Goal: Task Accomplishment & Management: Use online tool/utility

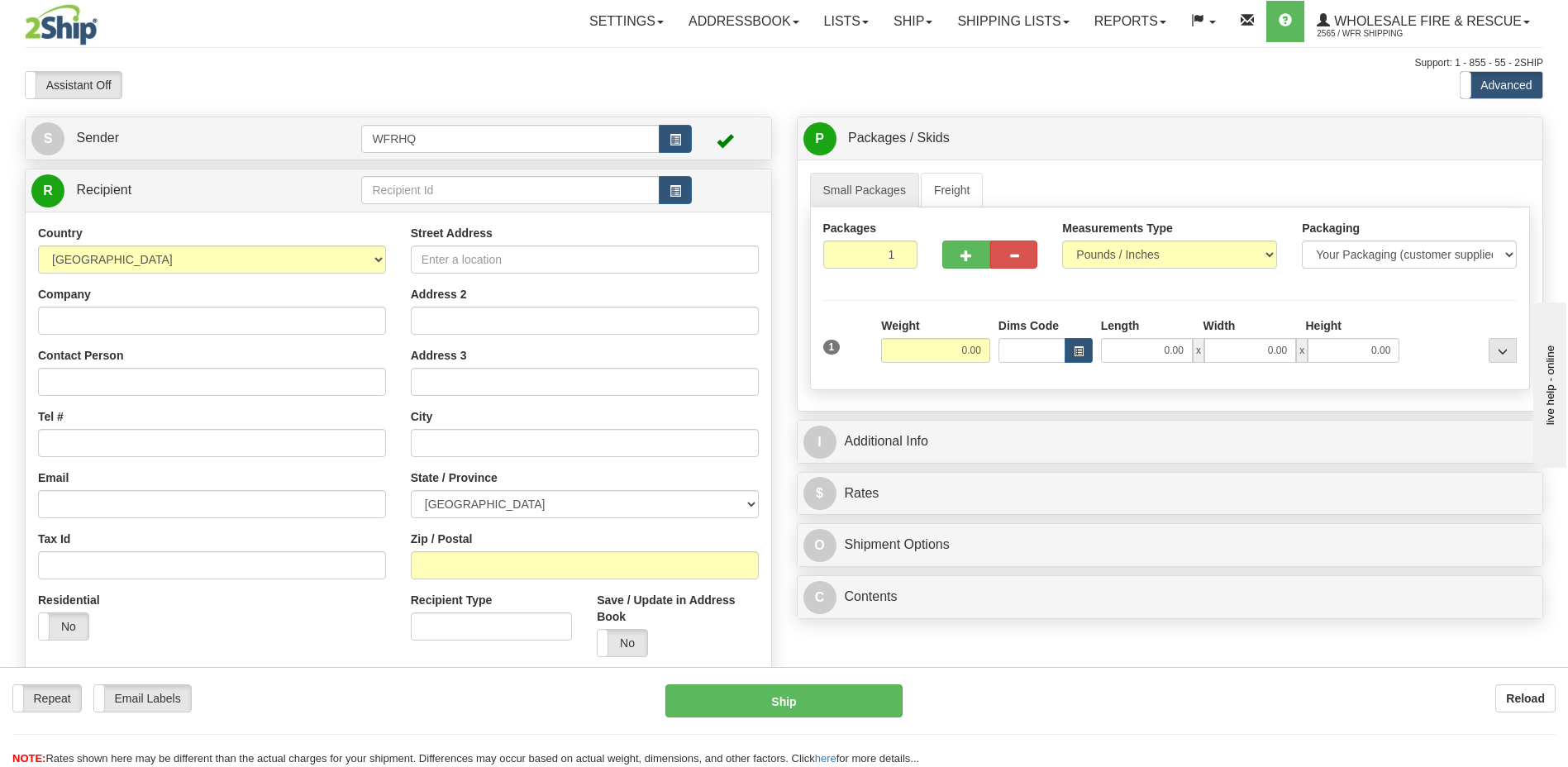
click at [455, 581] on div "Street Address Address 2 Address 3 City State / Province [GEOGRAPHIC_DATA] [GEO…" at bounding box center [584, 447] width 373 height 445
click at [445, 564] on input "Zip / Postal" at bounding box center [584, 565] width 348 height 28
type input "H4P 1P3"
click at [975, 352] on input "0.00" at bounding box center [936, 349] width 109 height 24
type input "[GEOGRAPHIC_DATA]"
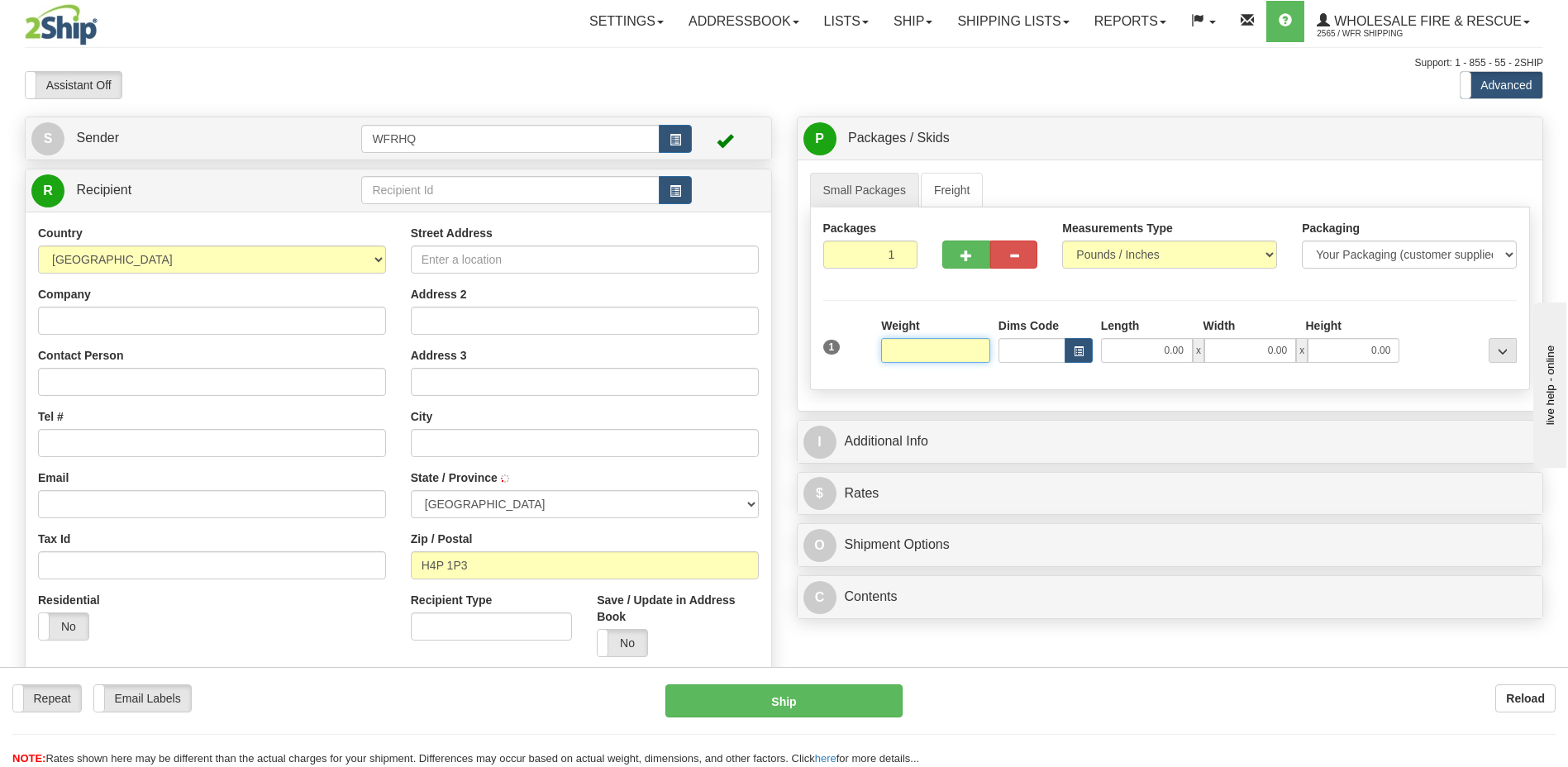
select select "QC"
type input "10.00"
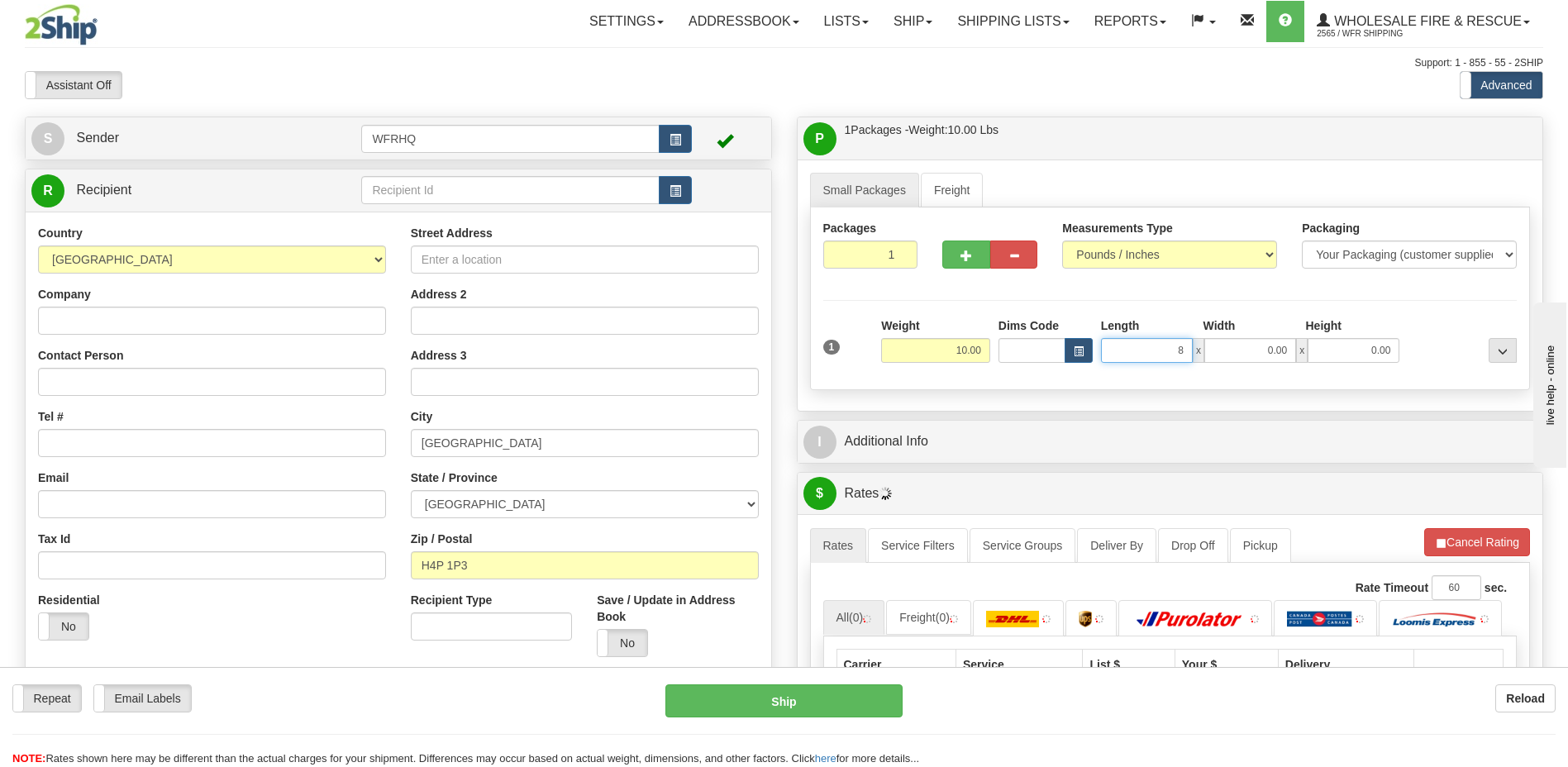
type input "8.00"
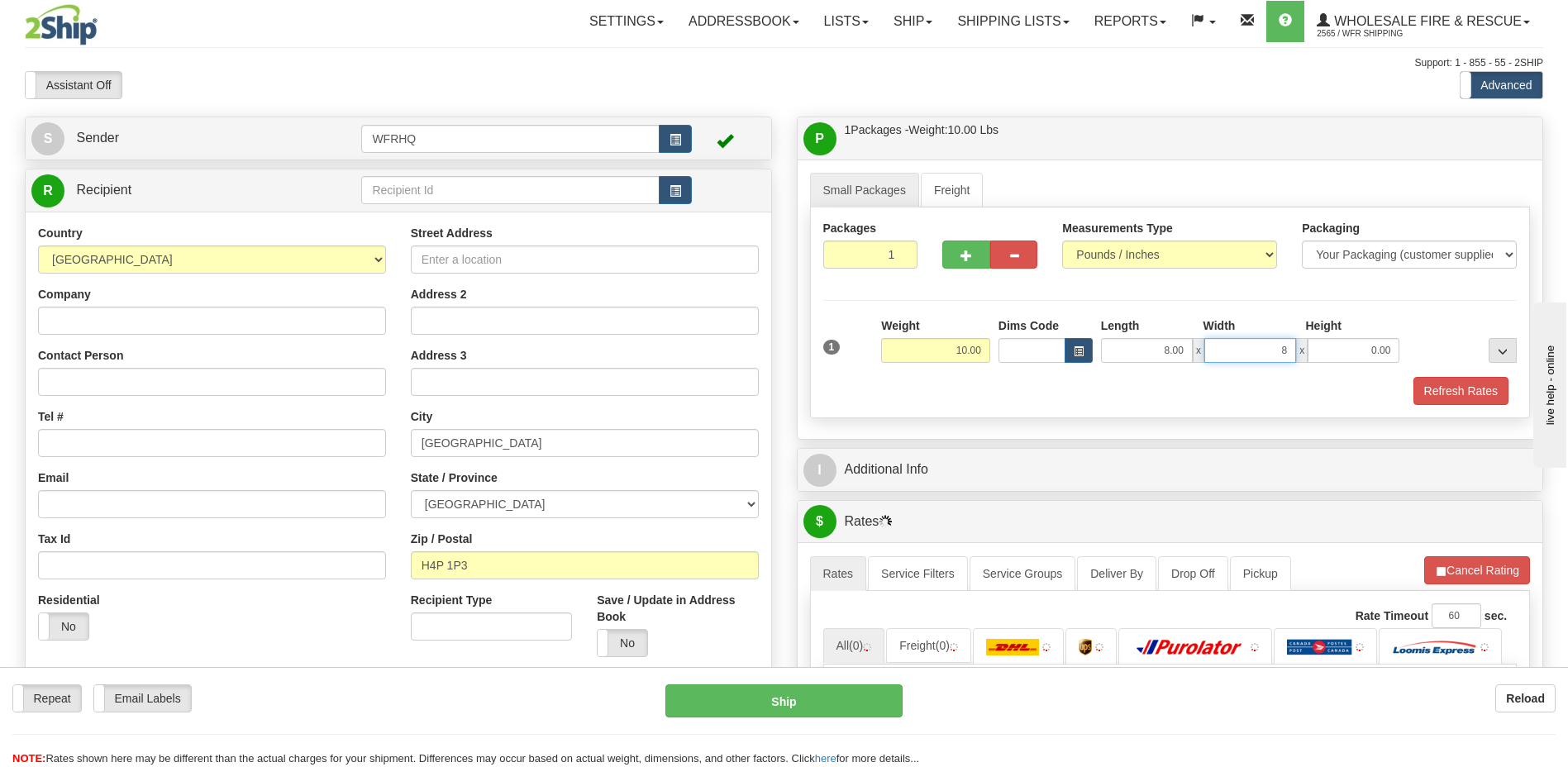
type input "8.00"
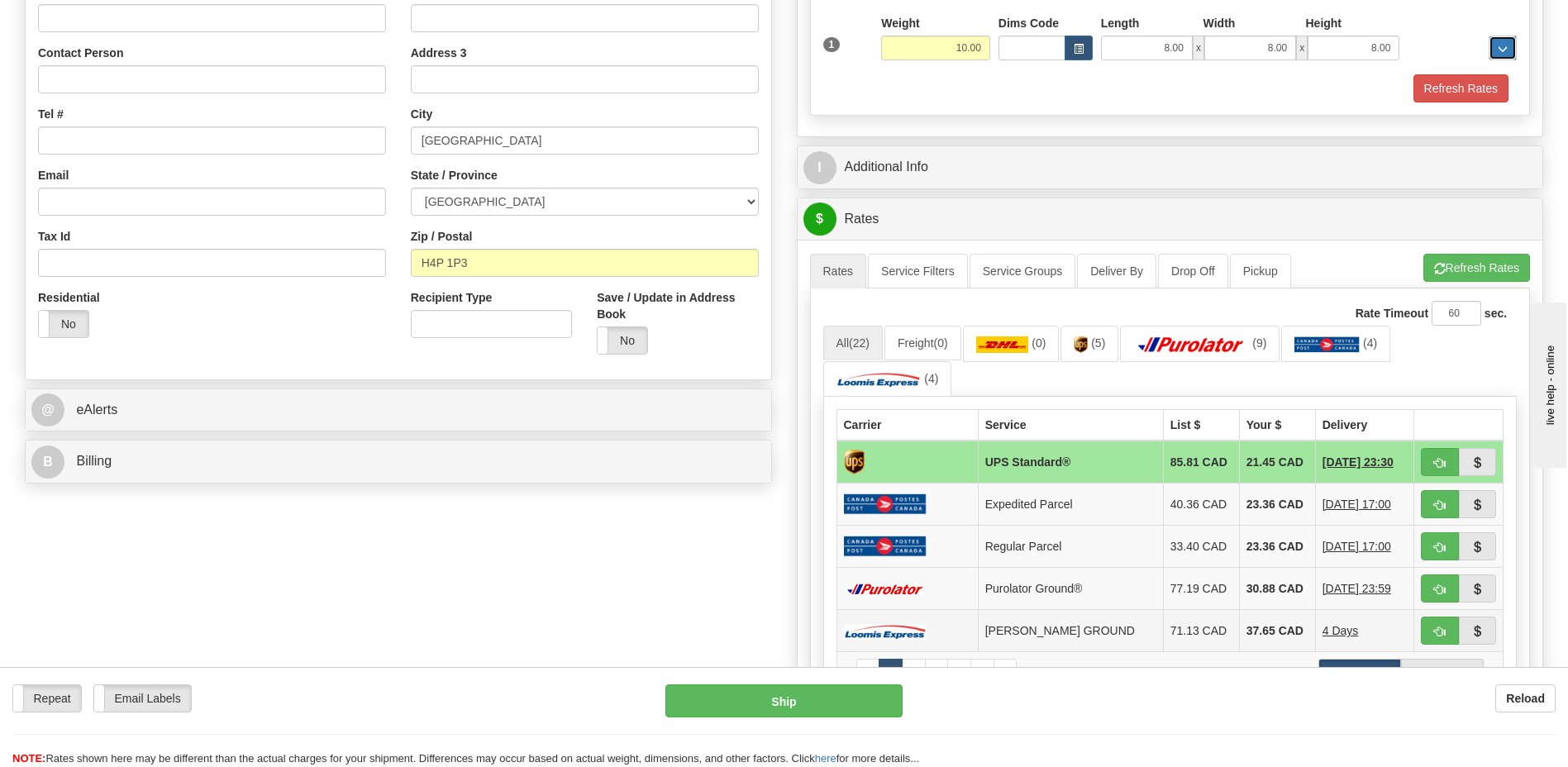
scroll to position [496, 0]
